Goal: Obtain resource: Obtain resource

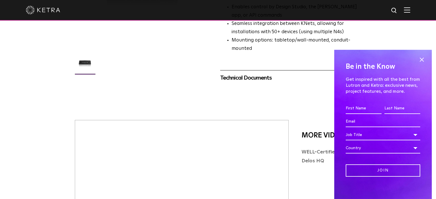
scroll to position [132, 0]
click at [248, 74] on div "Technical Documents" at bounding box center [290, 78] width 140 height 9
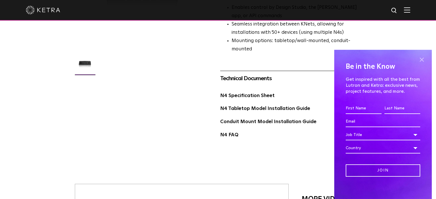
click at [419, 60] on span at bounding box center [421, 60] width 9 height 9
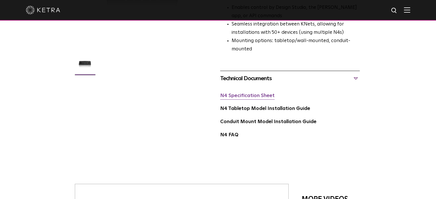
click at [256, 93] on link "N4 Specification Sheet" at bounding box center [247, 95] width 54 height 5
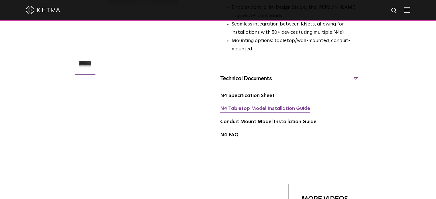
click at [266, 106] on link "N4 Tabletop Model Installation Guide" at bounding box center [265, 108] width 90 height 5
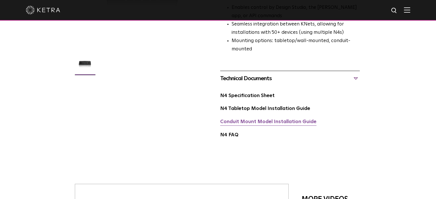
click at [263, 120] on link "Conduit Mount Model Installation Guide" at bounding box center [268, 122] width 96 height 5
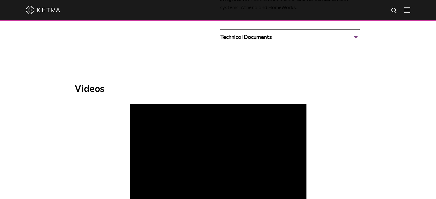
scroll to position [244, 0]
click at [270, 38] on div "Technical Documents" at bounding box center [290, 37] width 140 height 9
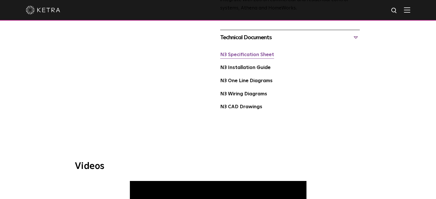
click at [257, 56] on link "N3 Specification Sheet" at bounding box center [247, 54] width 54 height 5
click at [248, 96] on link "N3 Wiring Diagrams" at bounding box center [243, 94] width 47 height 5
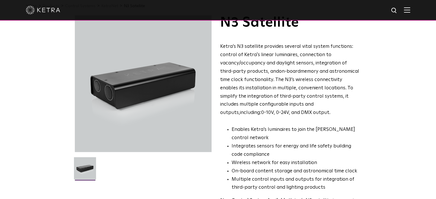
scroll to position [16, 0]
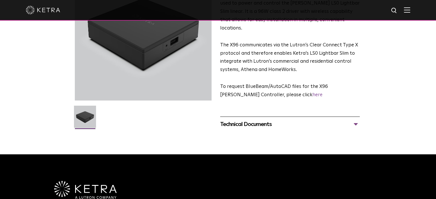
click at [265, 120] on div "Technical Documents" at bounding box center [290, 124] width 140 height 9
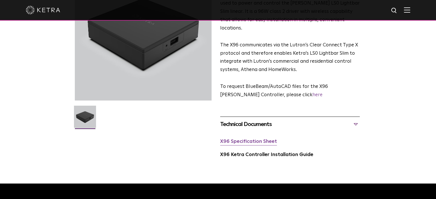
click at [262, 139] on link "X96 Specification Sheet" at bounding box center [248, 141] width 57 height 5
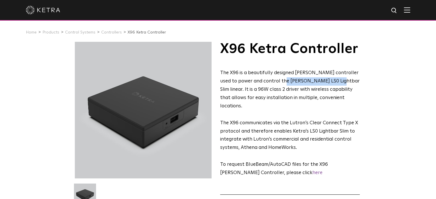
drag, startPoint x: 283, startPoint y: 83, endPoint x: 335, endPoint y: 84, distance: 51.6
click at [335, 84] on span "The X96 is a beautifully designed Ketra controller used to power and control th…" at bounding box center [290, 90] width 140 height 38
click at [328, 93] on span "The X96 is a beautifully designed Ketra controller used to power and control th…" at bounding box center [290, 90] width 140 height 38
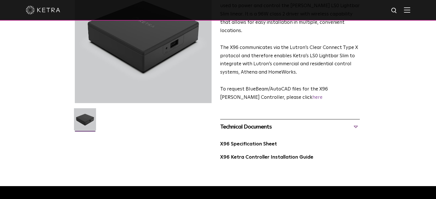
scroll to position [76, 0]
click at [267, 155] on link "X96 Ketra Controller Installation Guide" at bounding box center [266, 157] width 93 height 5
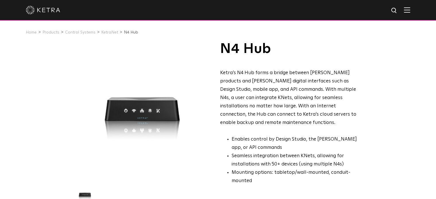
scroll to position [22, 0]
